Goal: Task Accomplishment & Management: Use online tool/utility

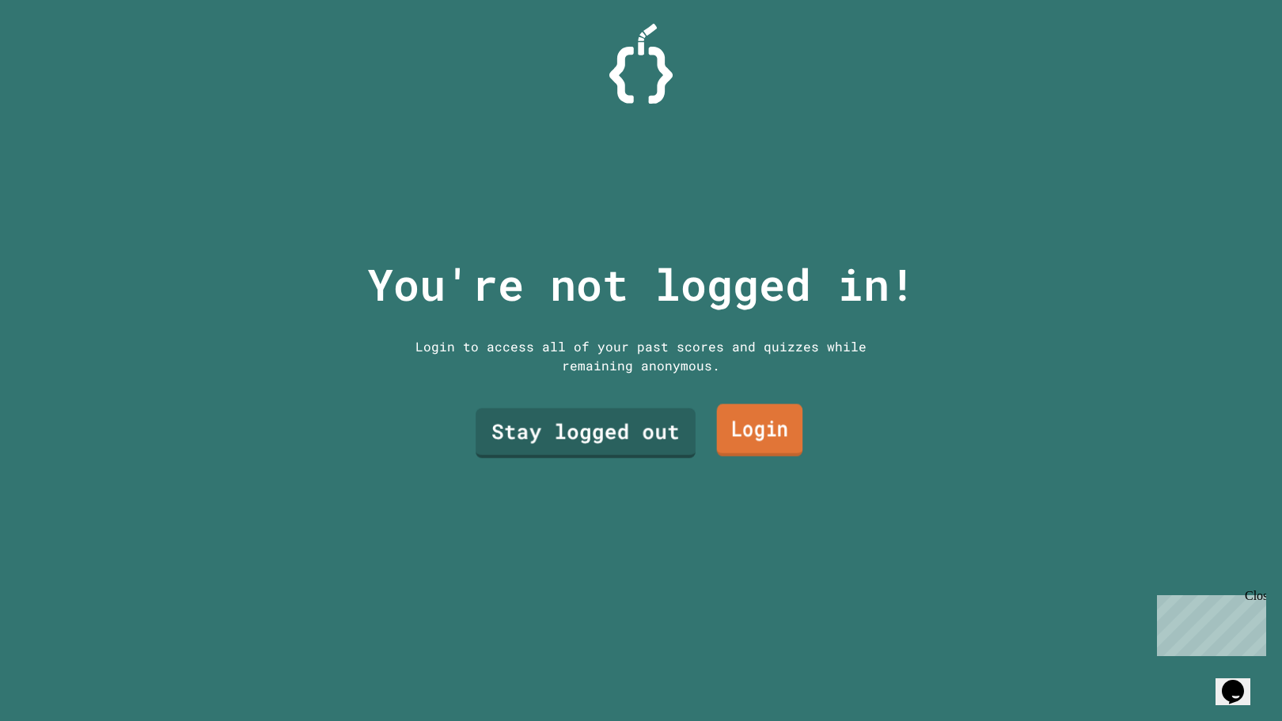
click at [731, 427] on link "Login" at bounding box center [760, 430] width 86 height 52
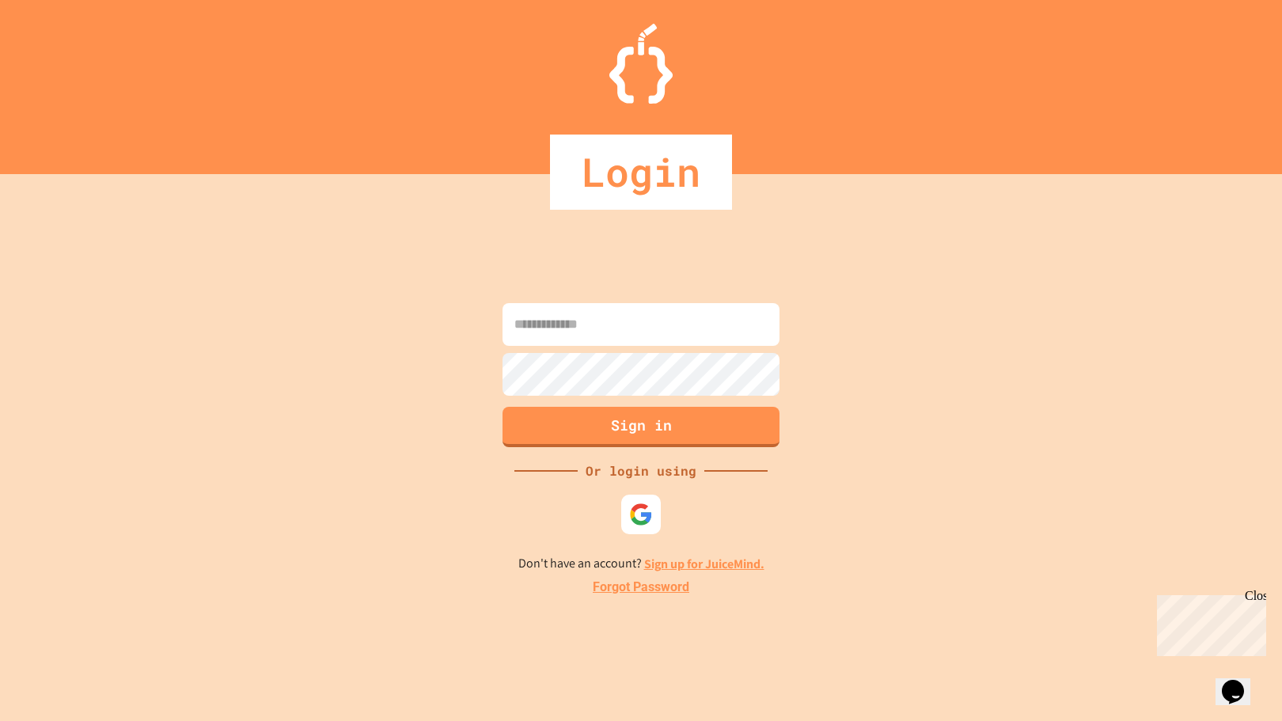
click at [681, 316] on input at bounding box center [640, 324] width 277 height 43
type input "*"
click at [624, 499] on div at bounding box center [640, 514] width 47 height 47
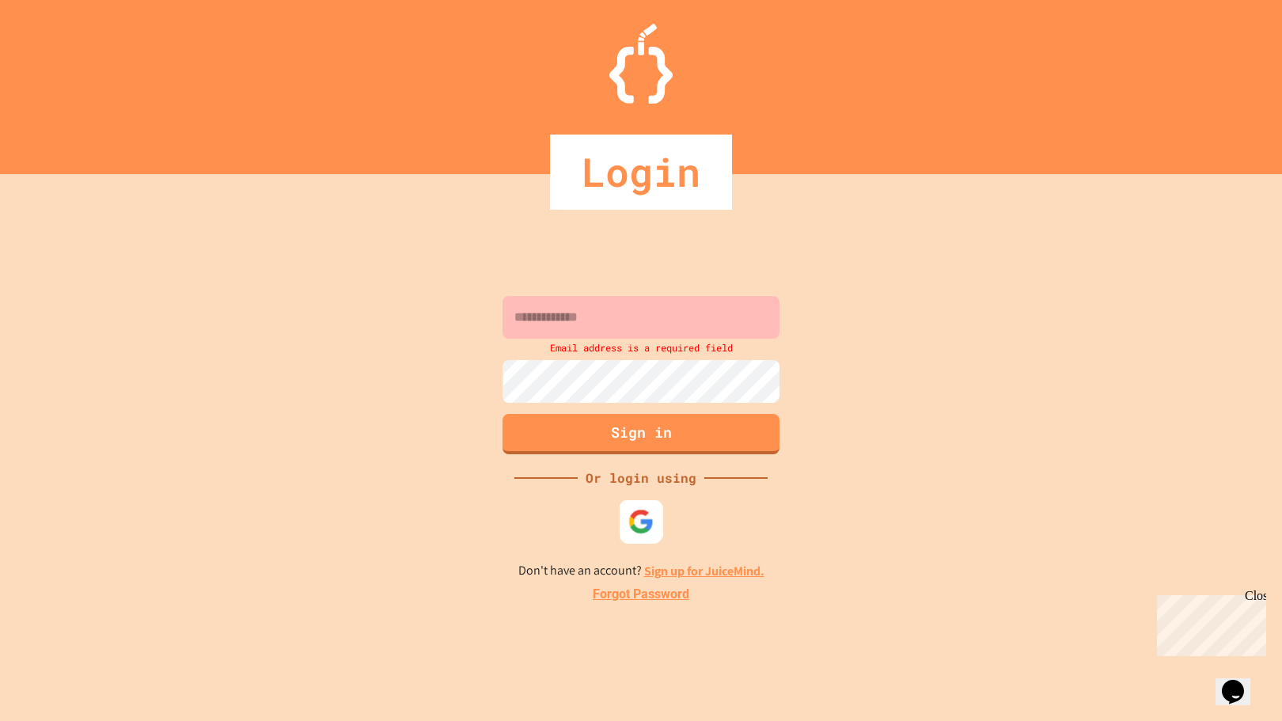
click at [645, 520] on img at bounding box center [641, 521] width 26 height 26
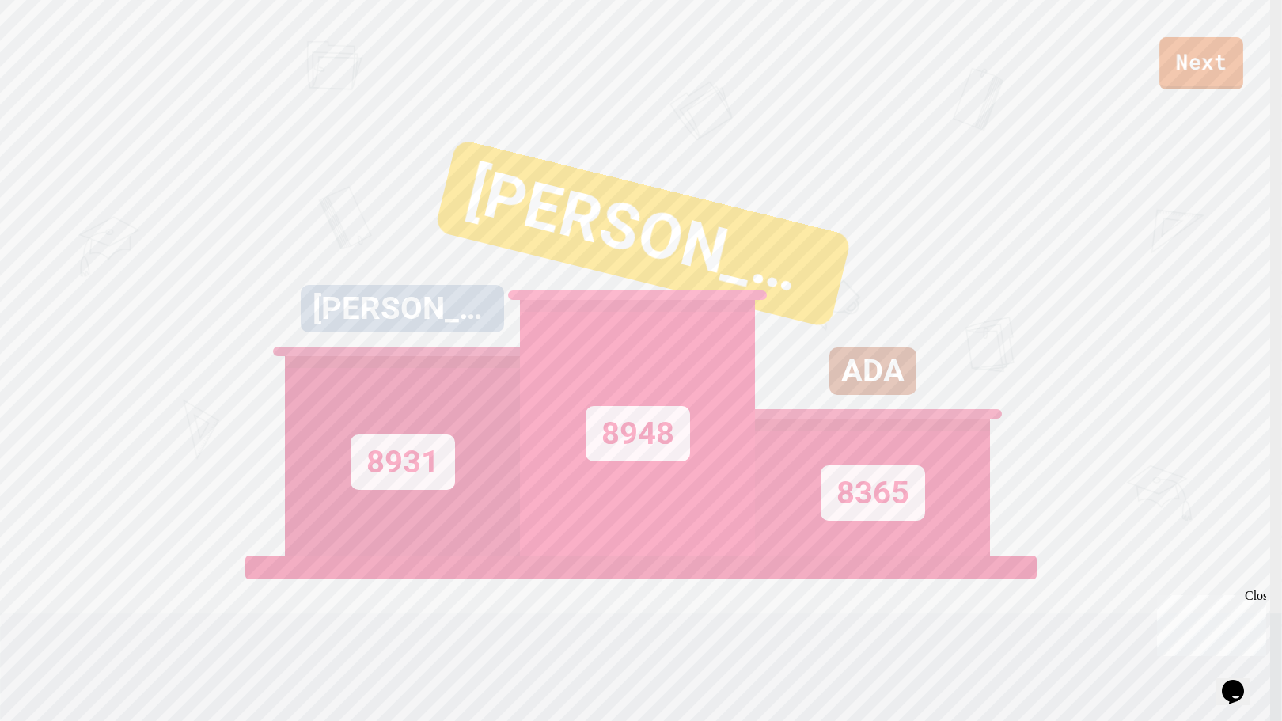
click at [1210, 87] on link "Next" at bounding box center [1201, 63] width 84 height 52
